Goal: Navigation & Orientation: Find specific page/section

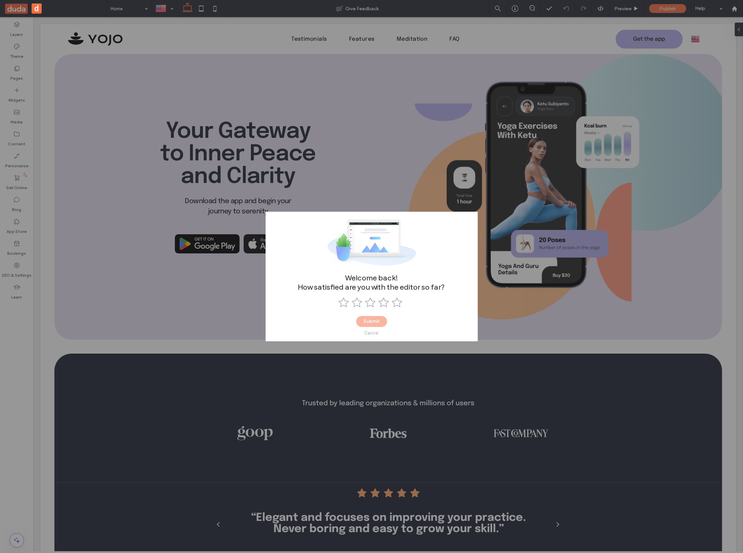
click at [376, 332] on div "Cancel" at bounding box center [371, 332] width 14 height 5
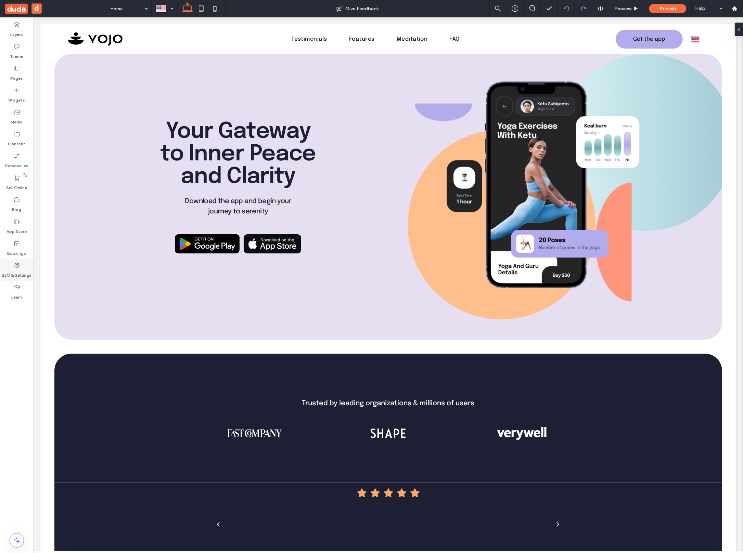
click at [18, 273] on label "SEO & Settings" at bounding box center [17, 274] width 30 height 10
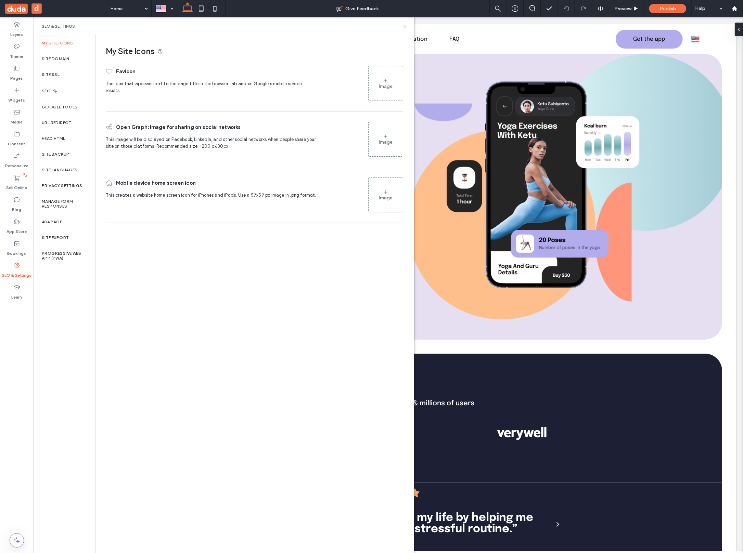
click at [17, 326] on div "Layers Theme Pages Widgets Media Content Personalize Sell Online Blog App Store…" at bounding box center [17, 285] width 34 height 536
click at [405, 25] on icon at bounding box center [404, 26] width 5 height 5
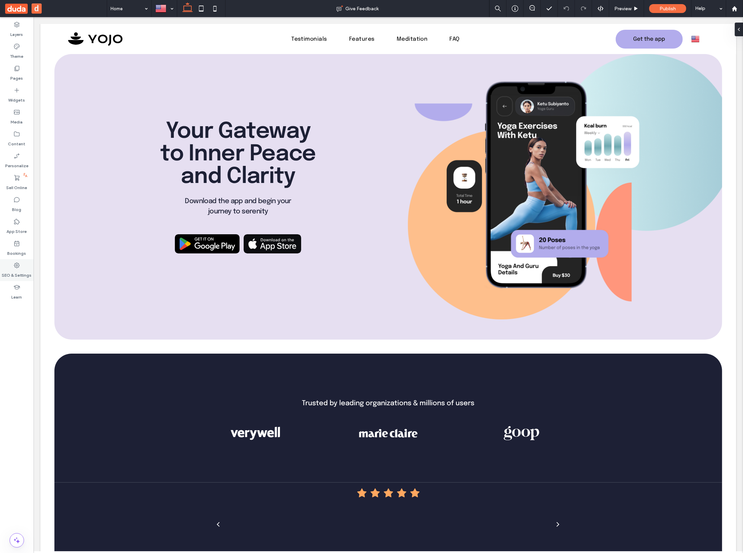
click at [17, 269] on label "SEO & Settings" at bounding box center [17, 274] width 30 height 10
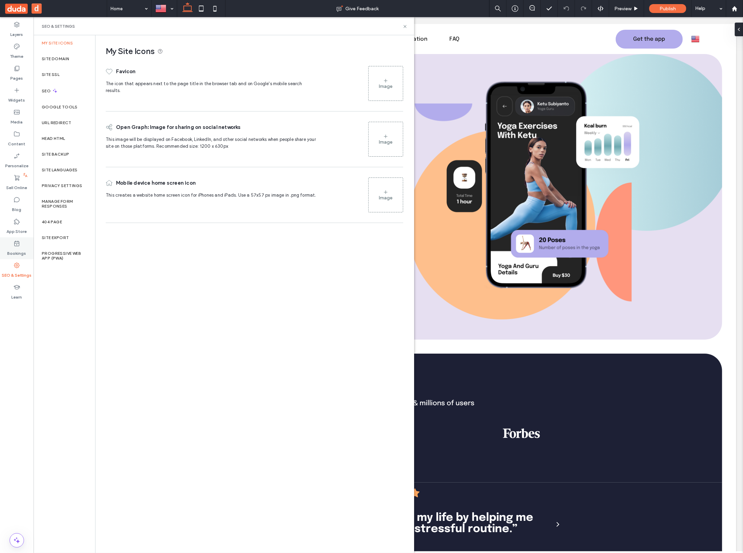
click at [18, 249] on label "Bookings" at bounding box center [17, 252] width 19 height 10
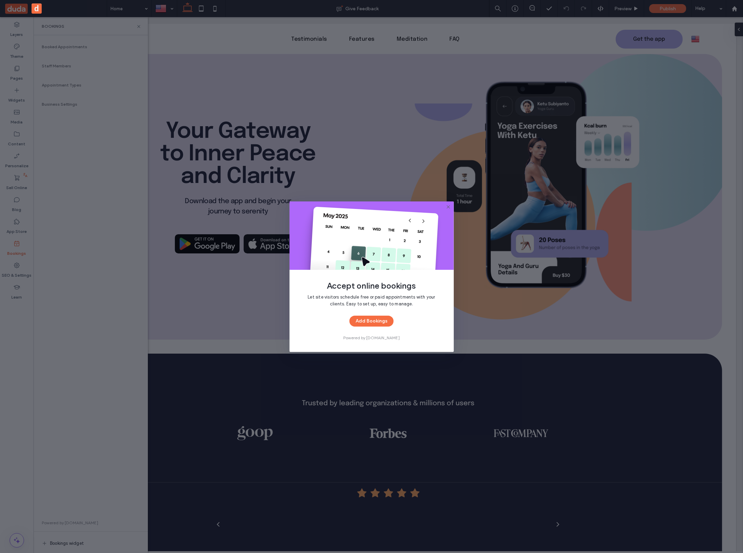
click at [449, 208] on use at bounding box center [447, 206] width 3 height 3
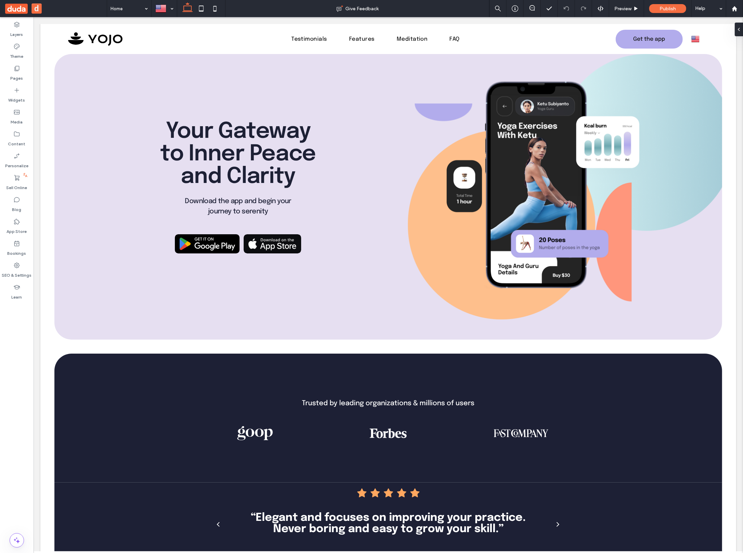
click at [14, 337] on div "Layers Theme Pages Widgets Media Content Personalize Sell Online Blog App Store…" at bounding box center [17, 285] width 34 height 536
click at [731, 12] on div at bounding box center [734, 8] width 17 height 17
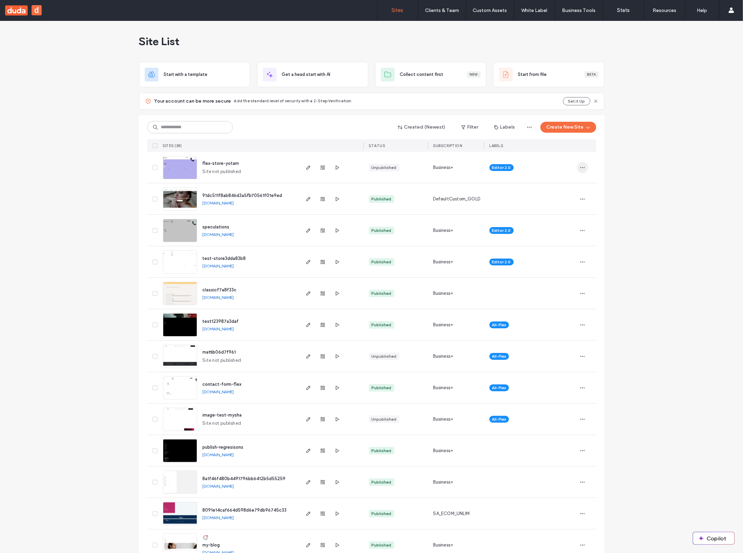
click at [582, 165] on span "button" at bounding box center [582, 167] width 11 height 11
click at [307, 169] on icon "button" at bounding box center [308, 167] width 5 height 5
